Goal: Book appointment/travel/reservation

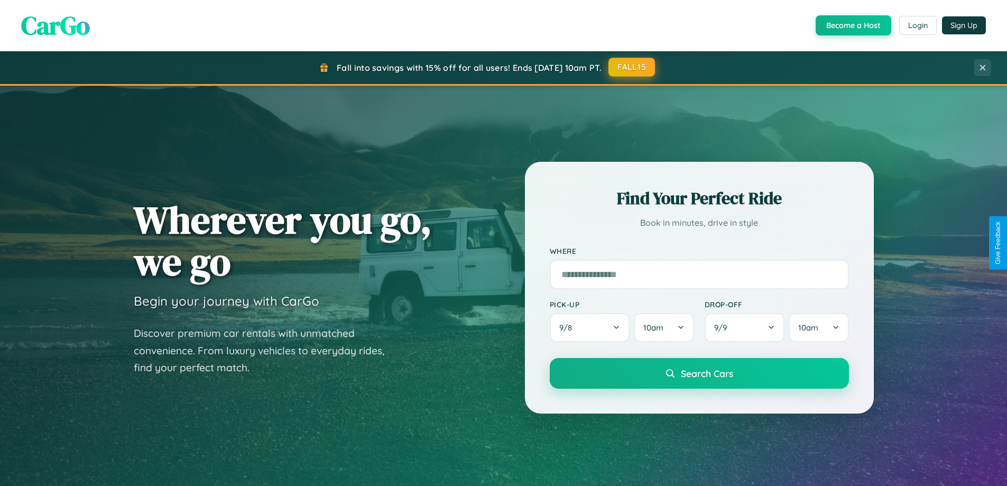
click at [632, 67] on button "FALL15" at bounding box center [632, 67] width 47 height 19
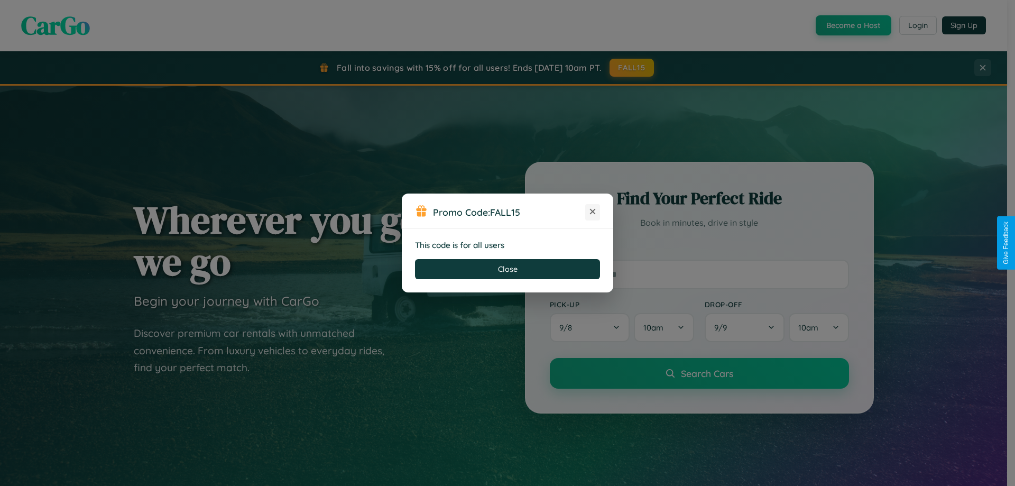
click at [593, 212] on icon at bounding box center [592, 211] width 11 height 11
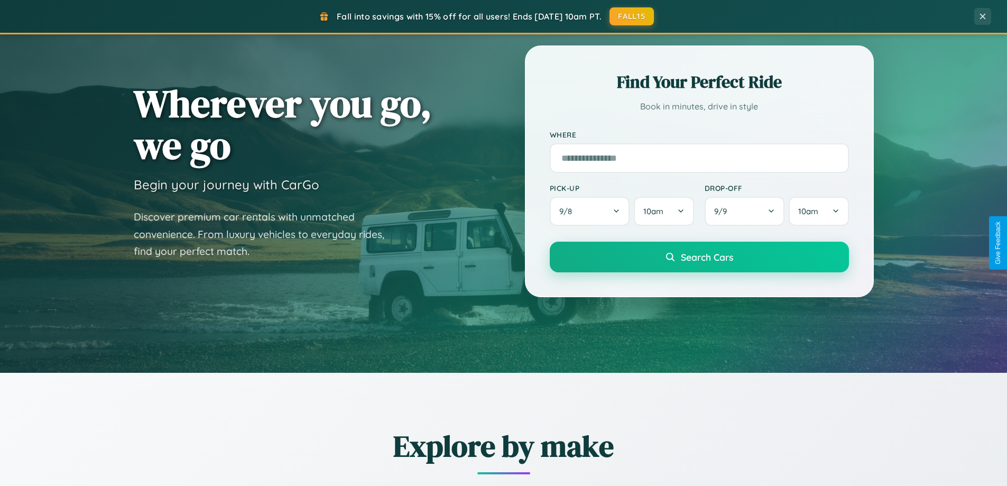
scroll to position [1239, 0]
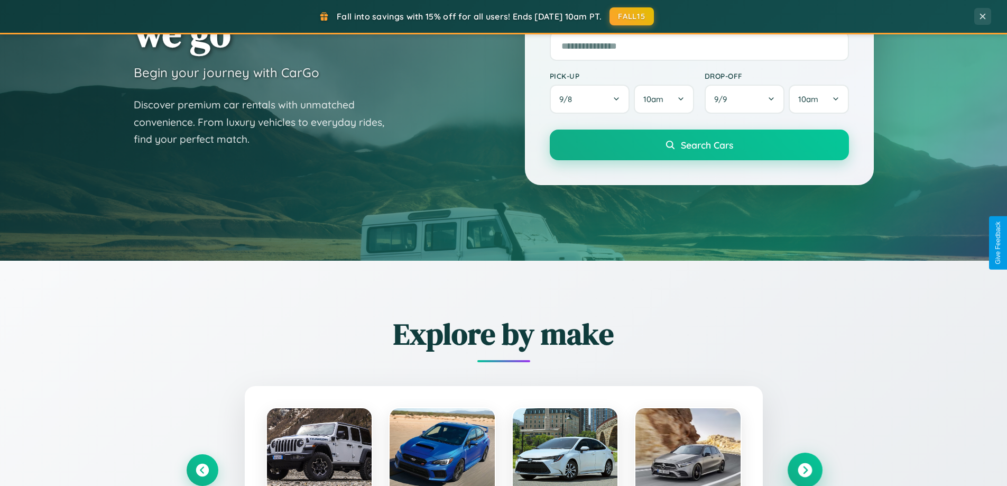
click at [805, 469] on icon at bounding box center [805, 470] width 14 height 14
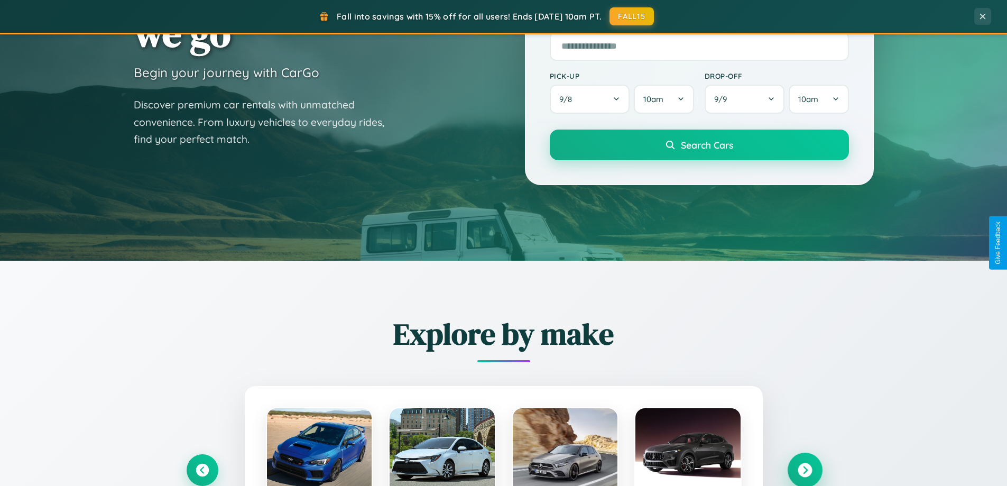
click at [805, 469] on icon at bounding box center [805, 470] width 14 height 14
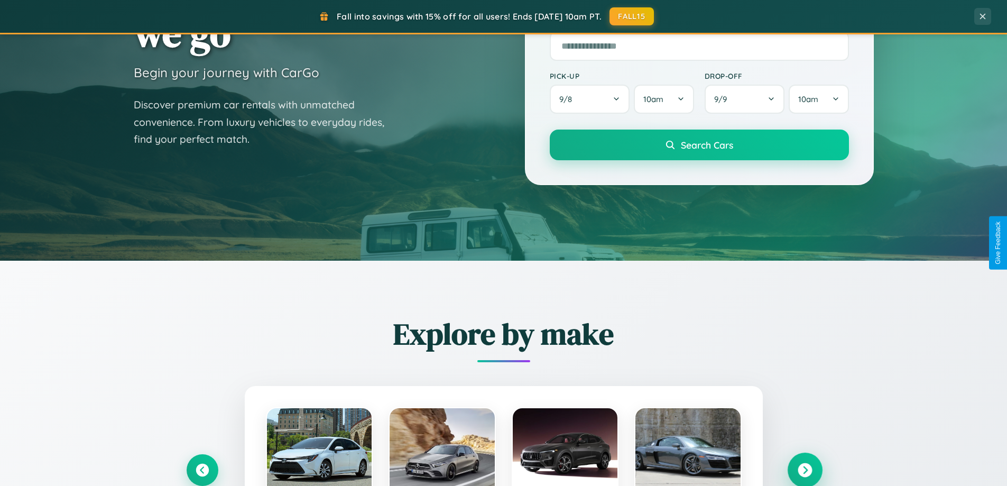
click at [805, 469] on icon at bounding box center [805, 470] width 14 height 14
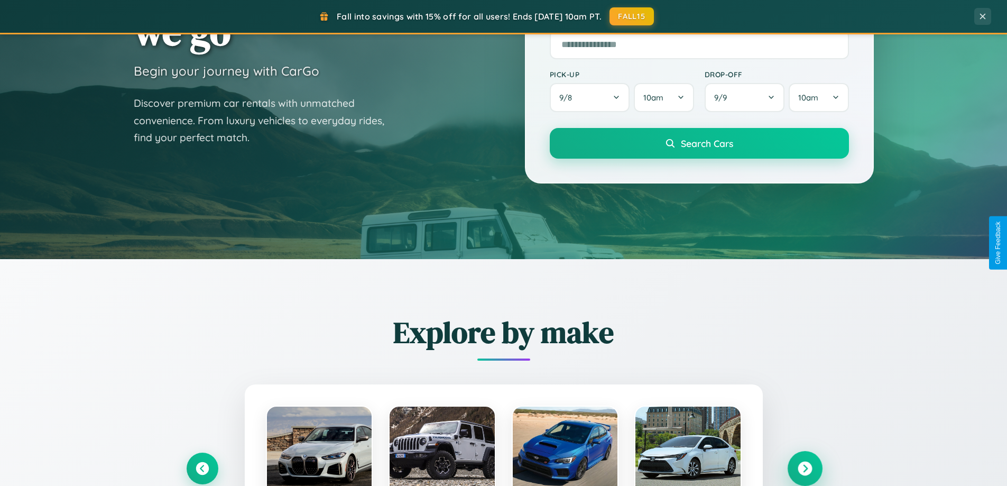
scroll to position [1699, 0]
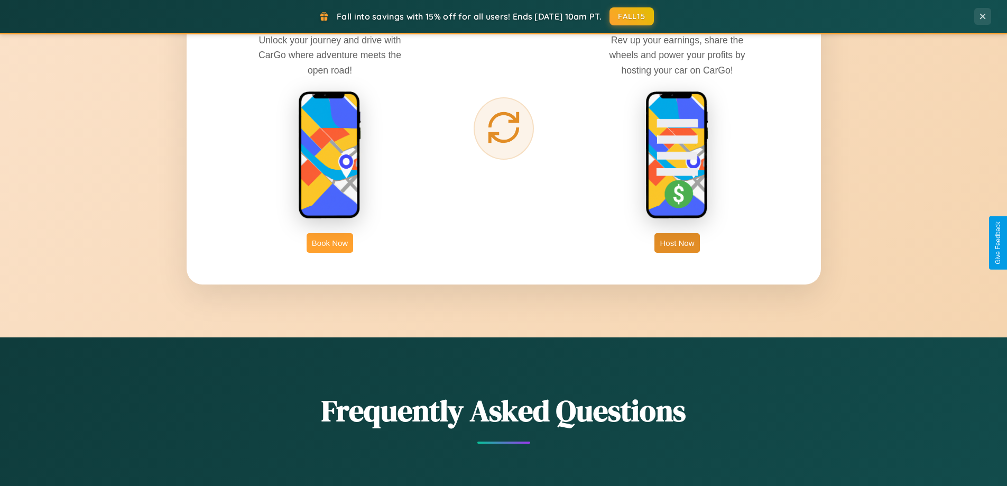
click at [330, 243] on button "Book Now" at bounding box center [330, 243] width 47 height 20
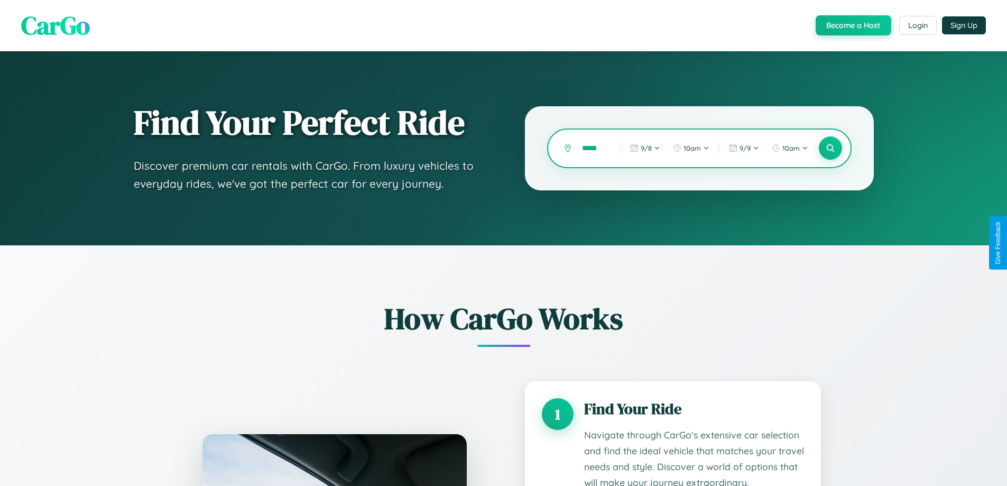
scroll to position [881, 0]
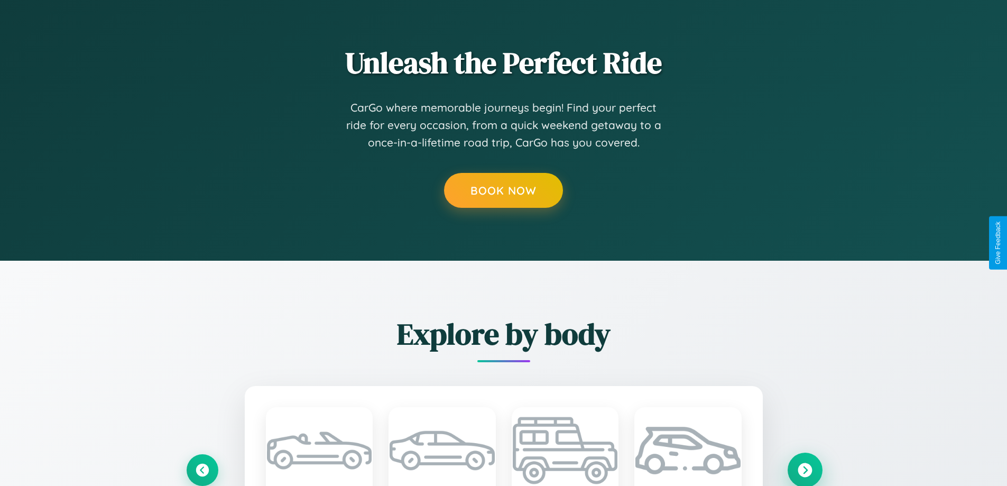
type input "*****"
click at [805, 470] on icon at bounding box center [805, 470] width 14 height 14
